Goal: Information Seeking & Learning: Learn about a topic

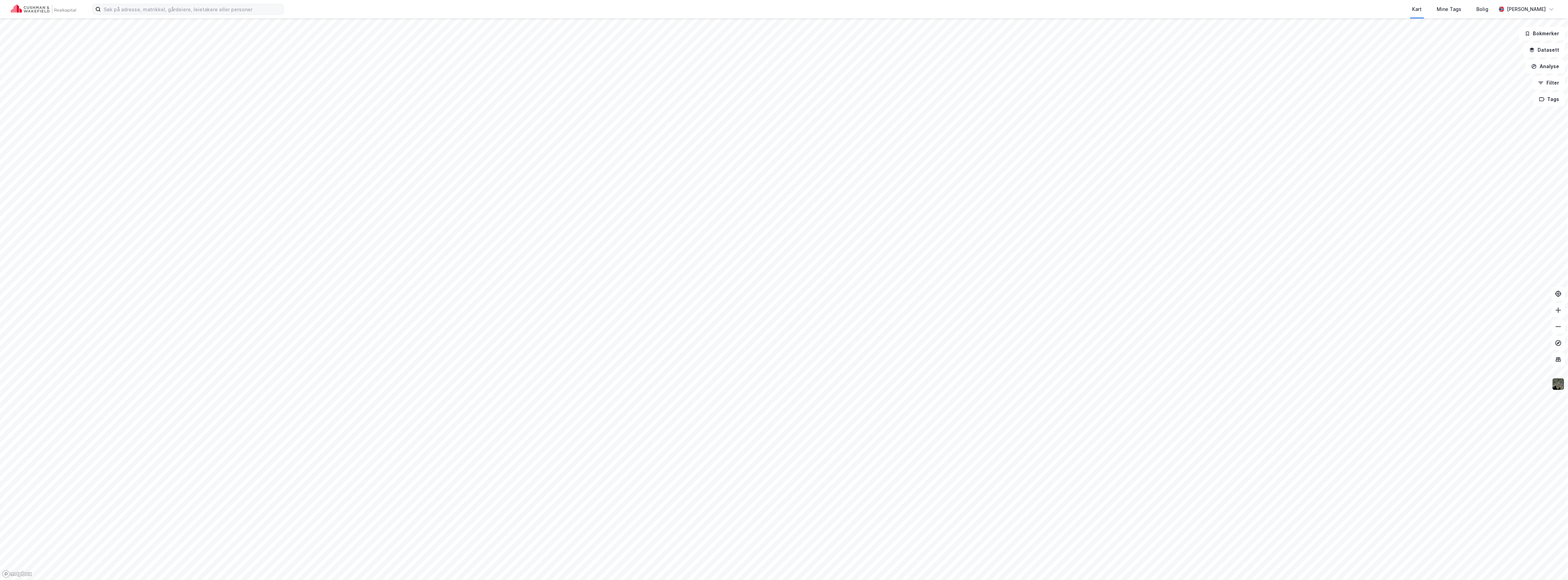
click at [231, 4] on label at bounding box center [188, 9] width 191 height 11
click at [231, 4] on input at bounding box center [192, 10] width 183 height 10
click at [231, 10] on input at bounding box center [192, 10] width 183 height 10
paste input "[STREET_ADDRESS]"
type input "[STREET_ADDRESS]"
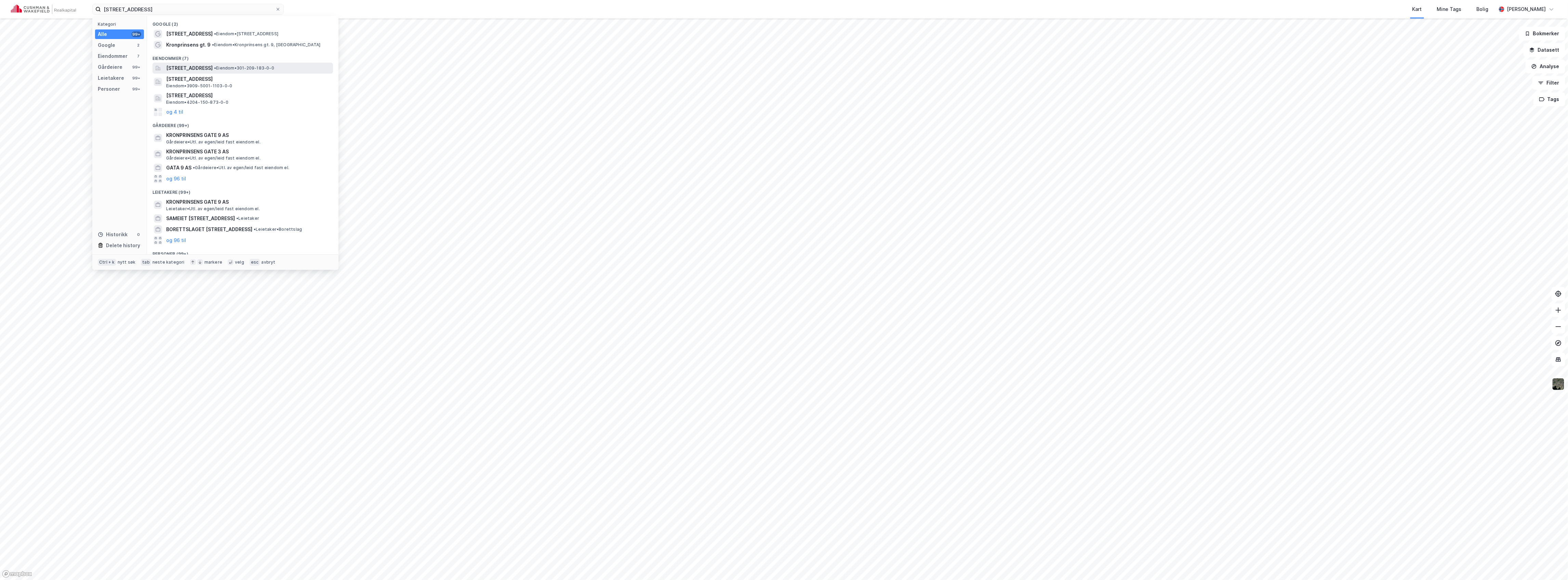
click at [213, 68] on span "[STREET_ADDRESS]" at bounding box center [189, 68] width 46 height 8
